Goal: Task Accomplishment & Management: Manage account settings

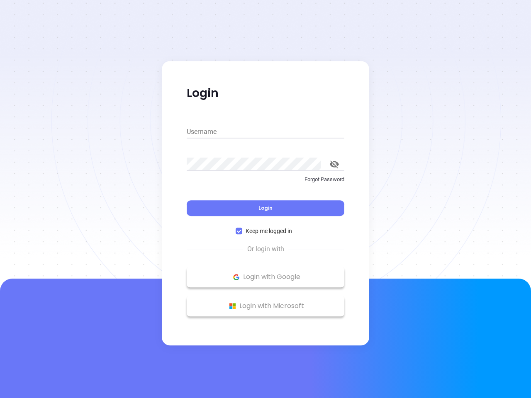
click at [266, 199] on div "Login" at bounding box center [266, 203] width 158 height 26
click at [266, 132] on input "Username" at bounding box center [266, 131] width 158 height 13
click at [334, 164] on icon "toggle password visibility" at bounding box center [334, 165] width 9 height 8
click at [266, 208] on span "Login" at bounding box center [266, 208] width 14 height 7
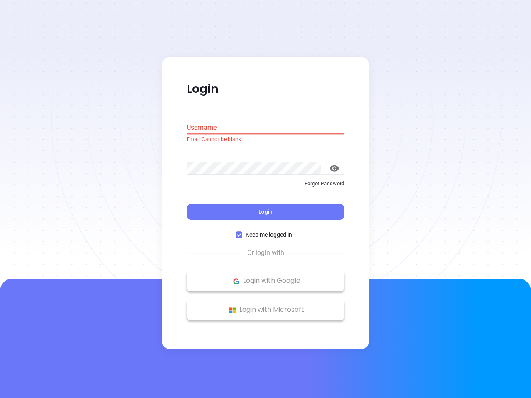
click at [266, 231] on span "Keep me logged in" at bounding box center [268, 235] width 53 height 9
click at [242, 232] on input "Keep me logged in" at bounding box center [239, 235] width 7 height 7
checkbox input "false"
click at [266, 277] on p "Login with Google" at bounding box center [265, 281] width 149 height 12
click at [266, 306] on p "Login with Microsoft" at bounding box center [265, 310] width 149 height 12
